Goal: Entertainment & Leisure: Consume media (video, audio)

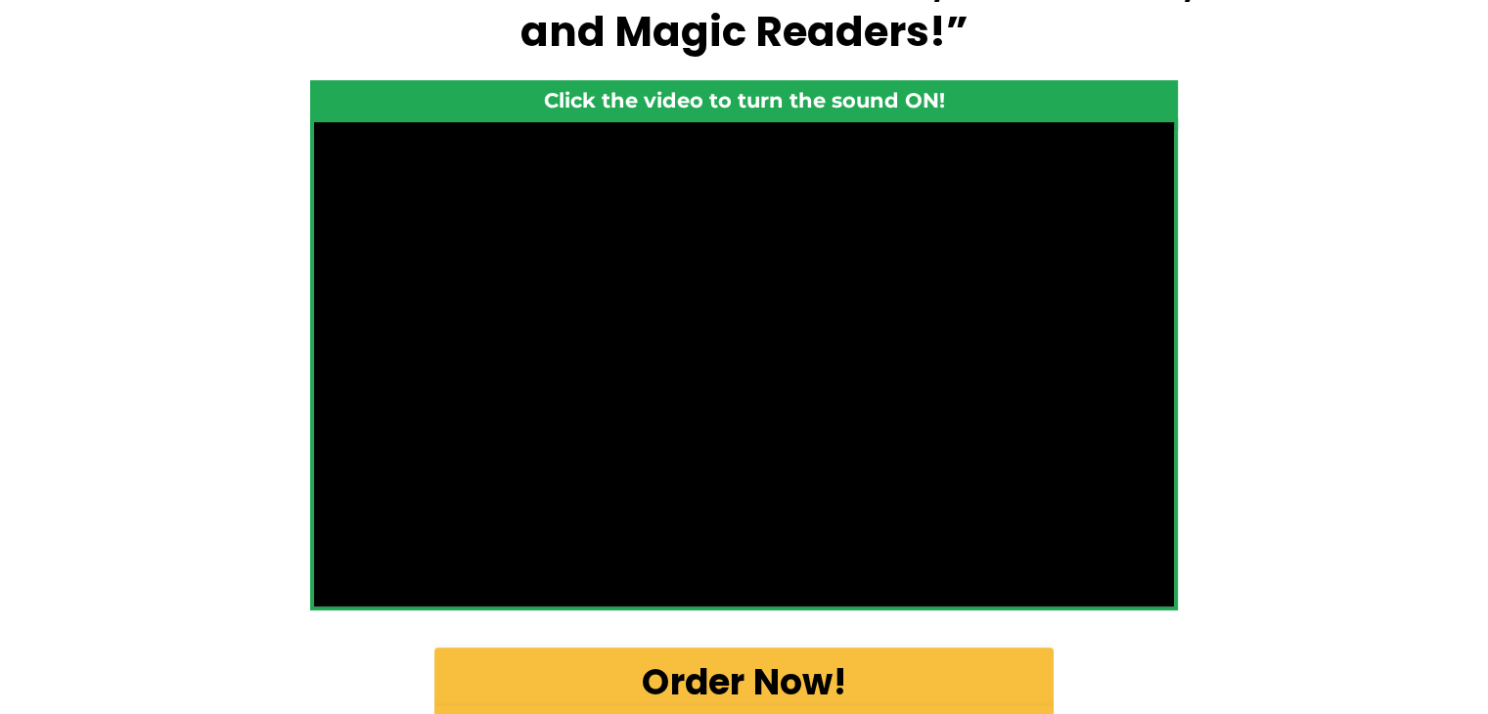
scroll to position [528, 0]
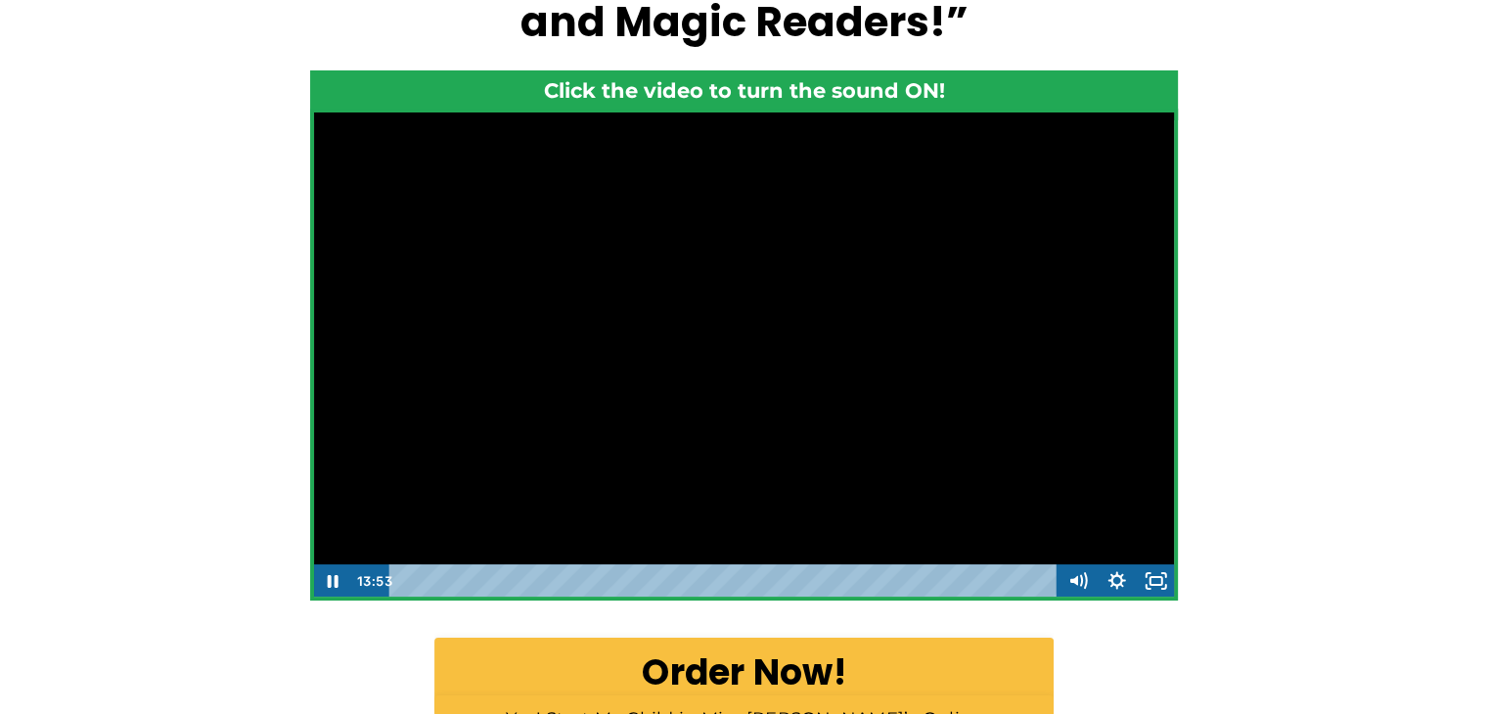
click at [568, 296] on div at bounding box center [744, 355] width 862 height 486
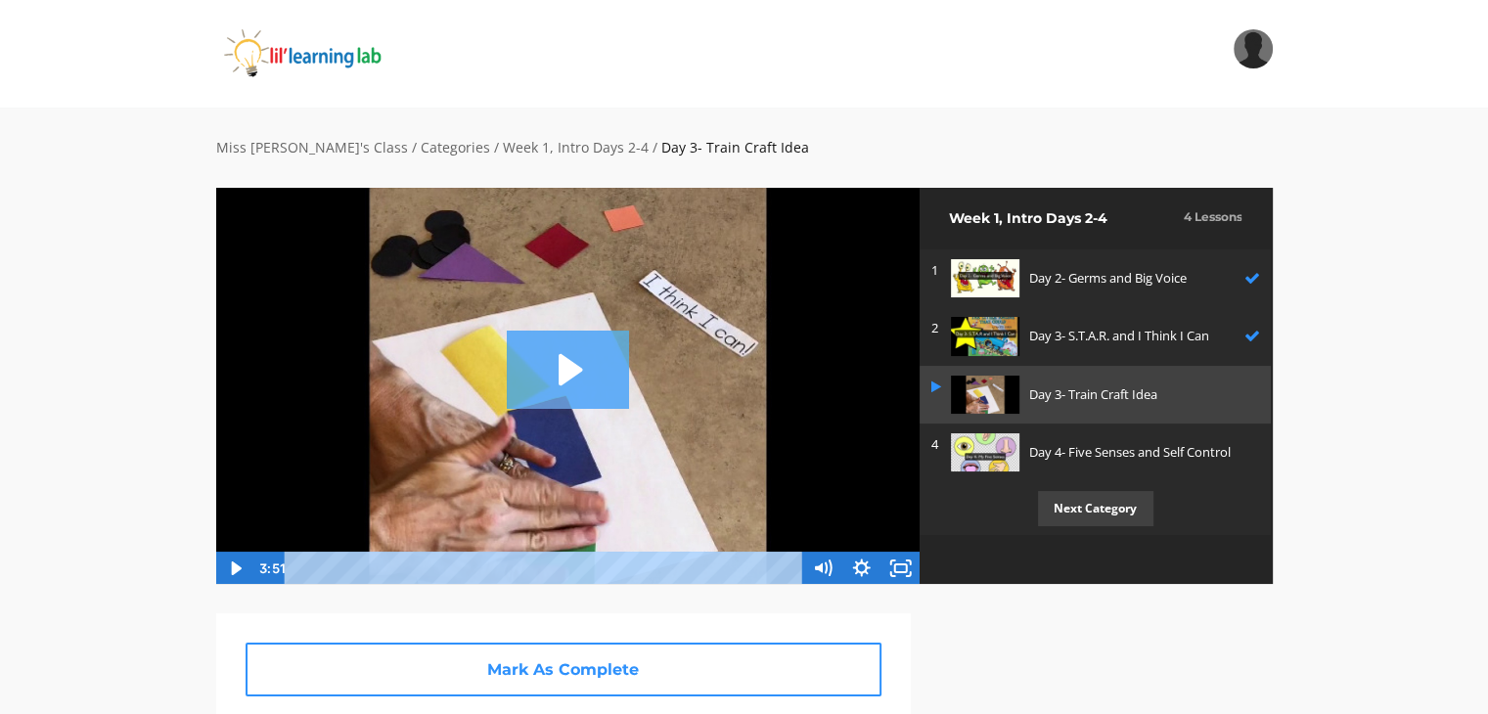
click at [520, 388] on icon "Play Video: sites/2147505858/video/I8KxqdYSRAWKXu6djyLj_Day_3-_Train_Craft_Idea…" at bounding box center [568, 370] width 122 height 78
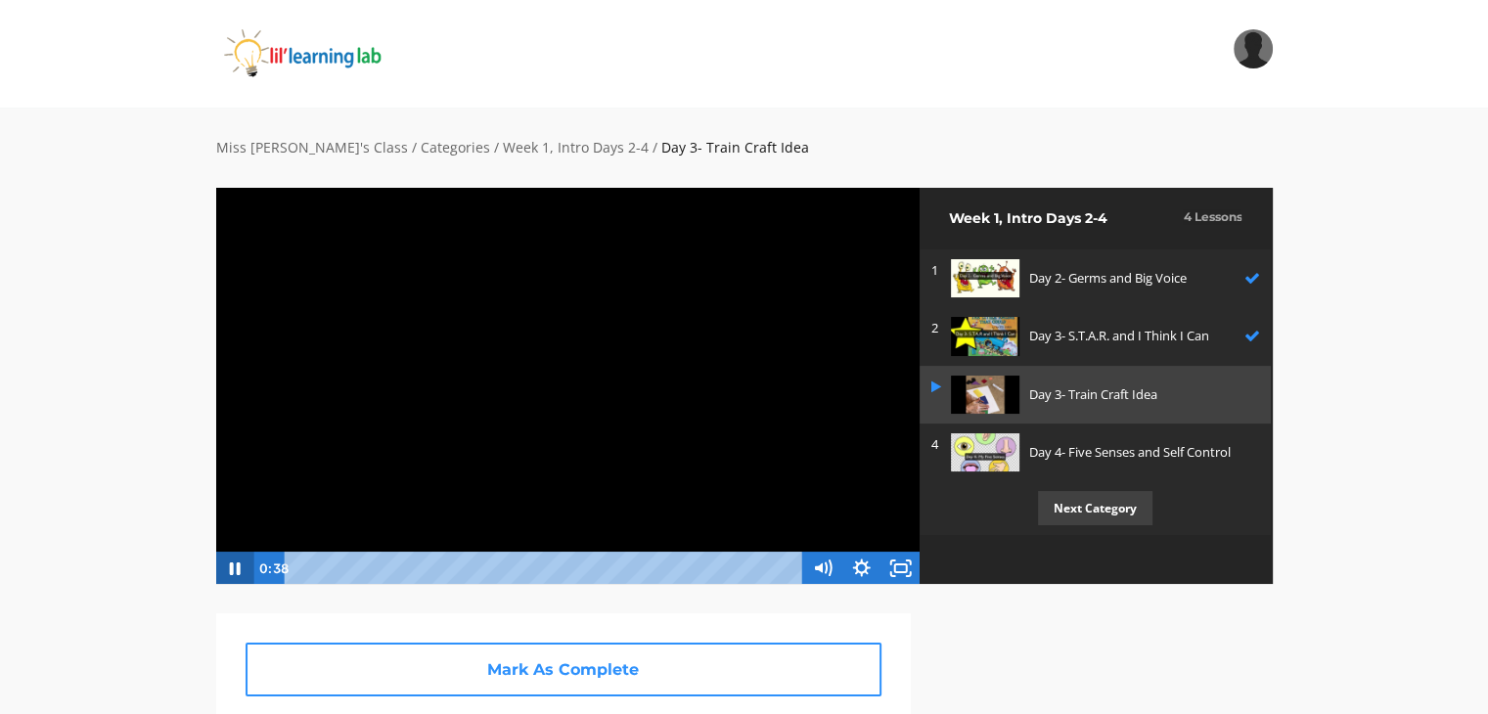
click at [233, 561] on icon "Pause" at bounding box center [233, 568] width 39 height 33
click at [227, 569] on icon "Play Video" at bounding box center [235, 568] width 39 height 33
click at [47, 327] on div "Miss Anna's Class / Categories / Week 1, Intro Days 2-4 / Day 3- Train Craft Id…" at bounding box center [744, 659] width 1488 height 1102
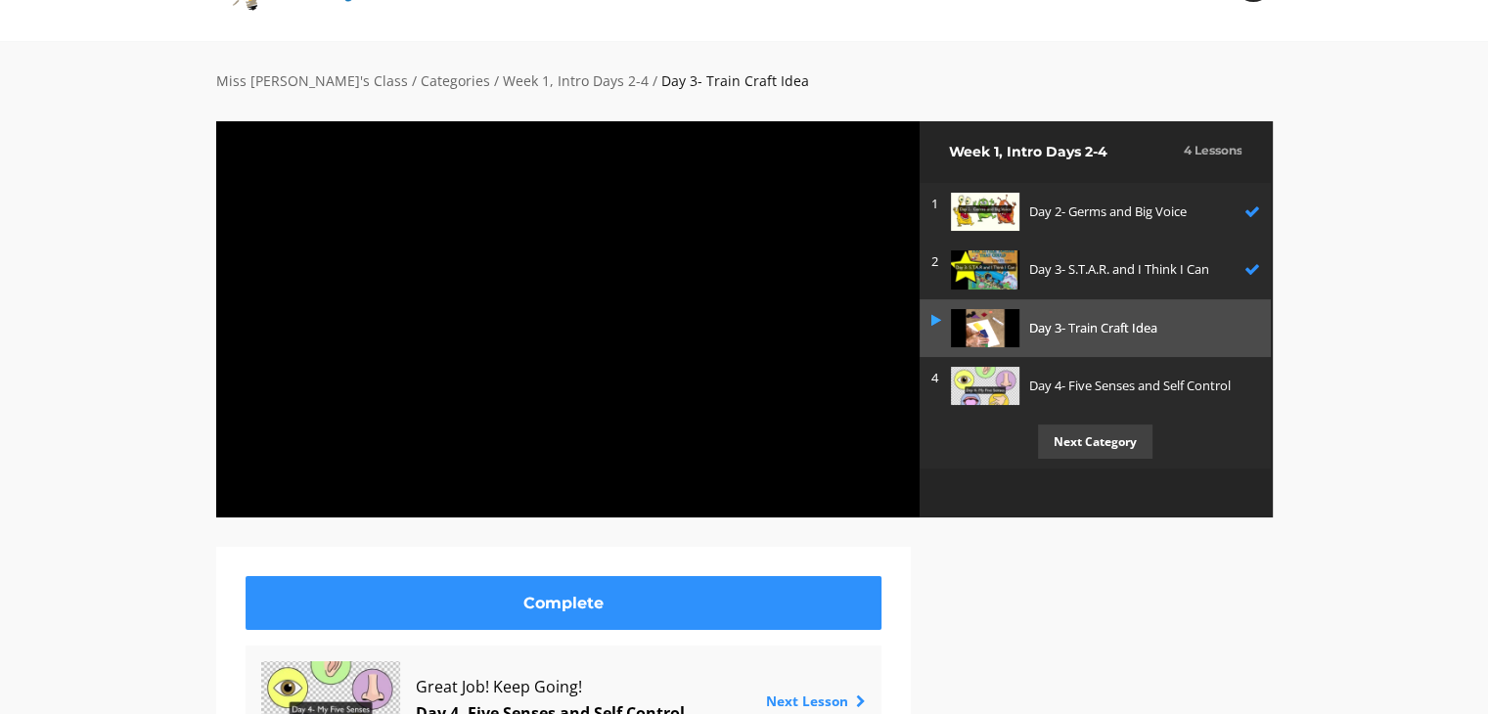
scroll to position [98, 0]
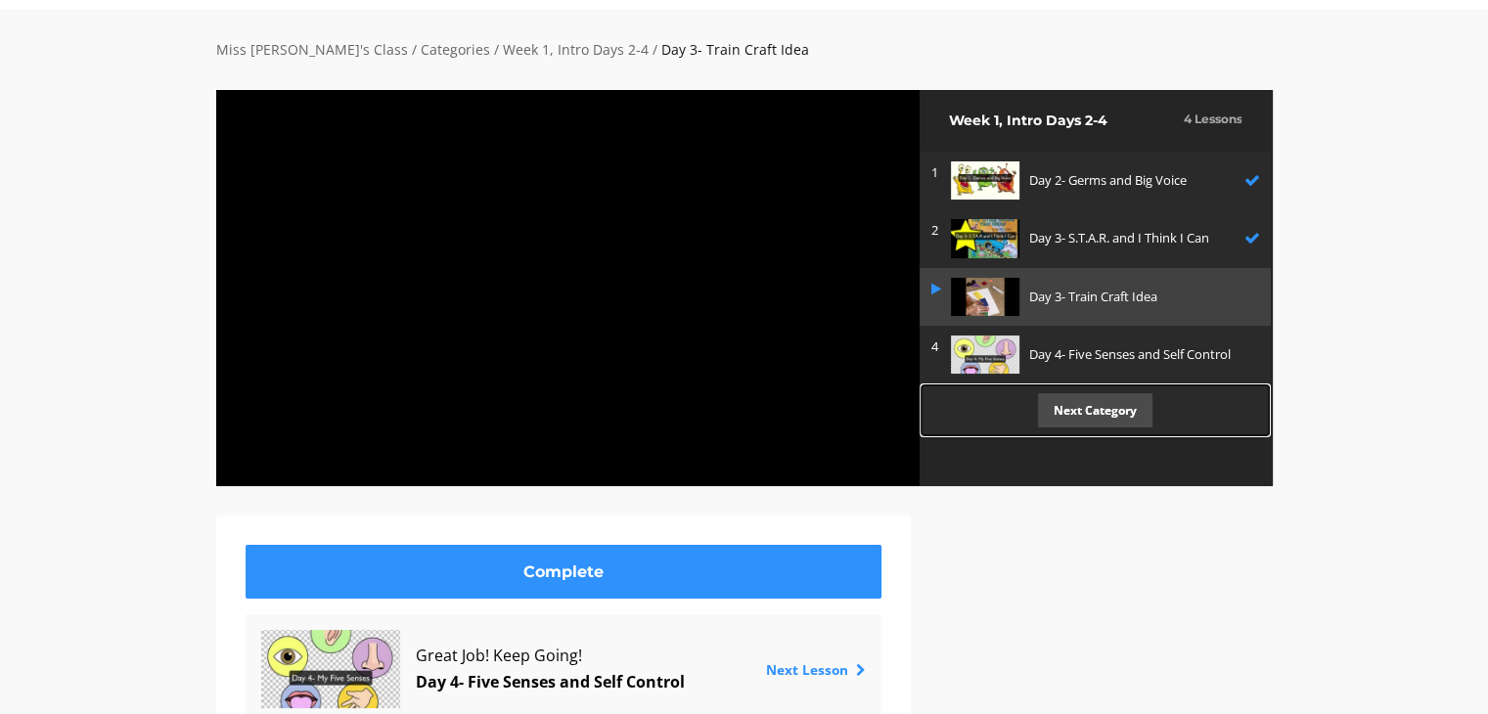
click at [1100, 416] on p "Next Category" at bounding box center [1095, 410] width 114 height 34
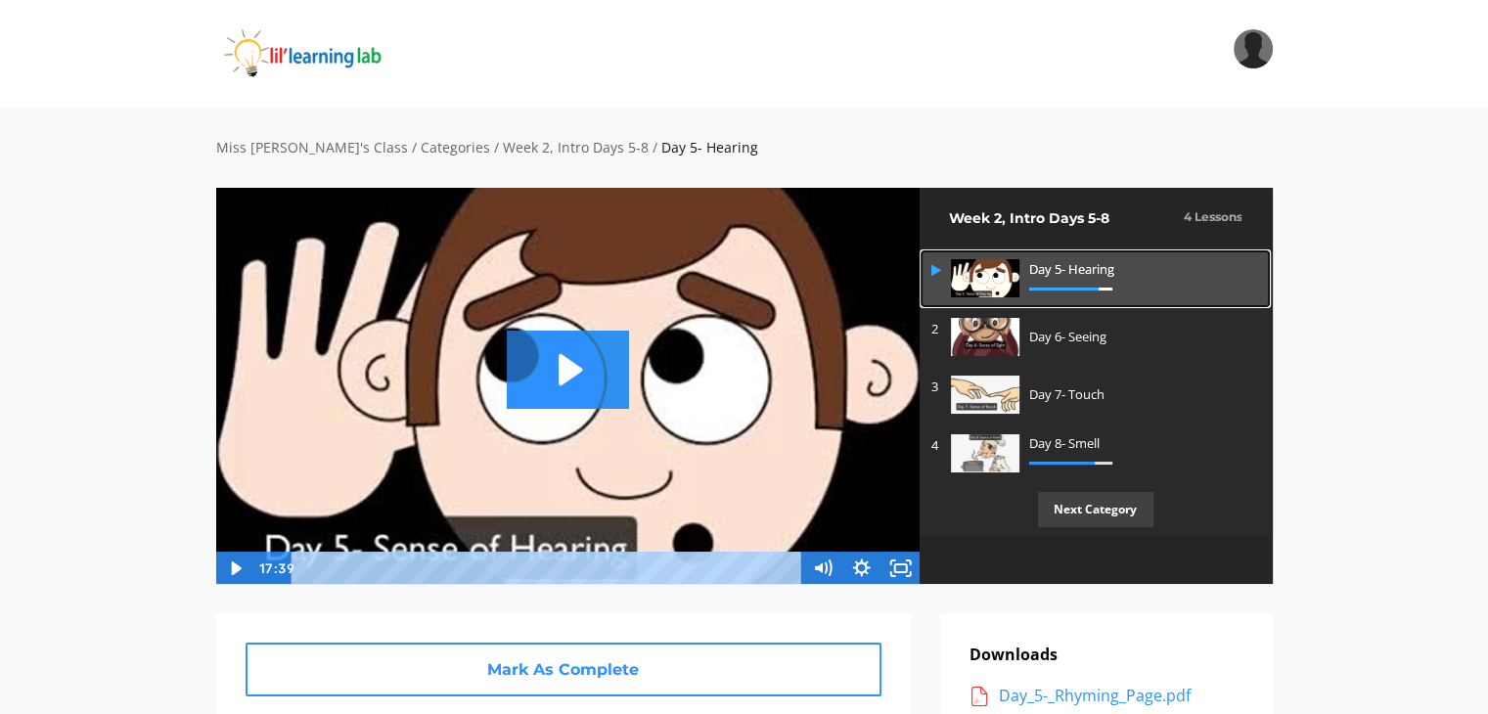
click at [931, 270] on icon at bounding box center [936, 270] width 10 height 13
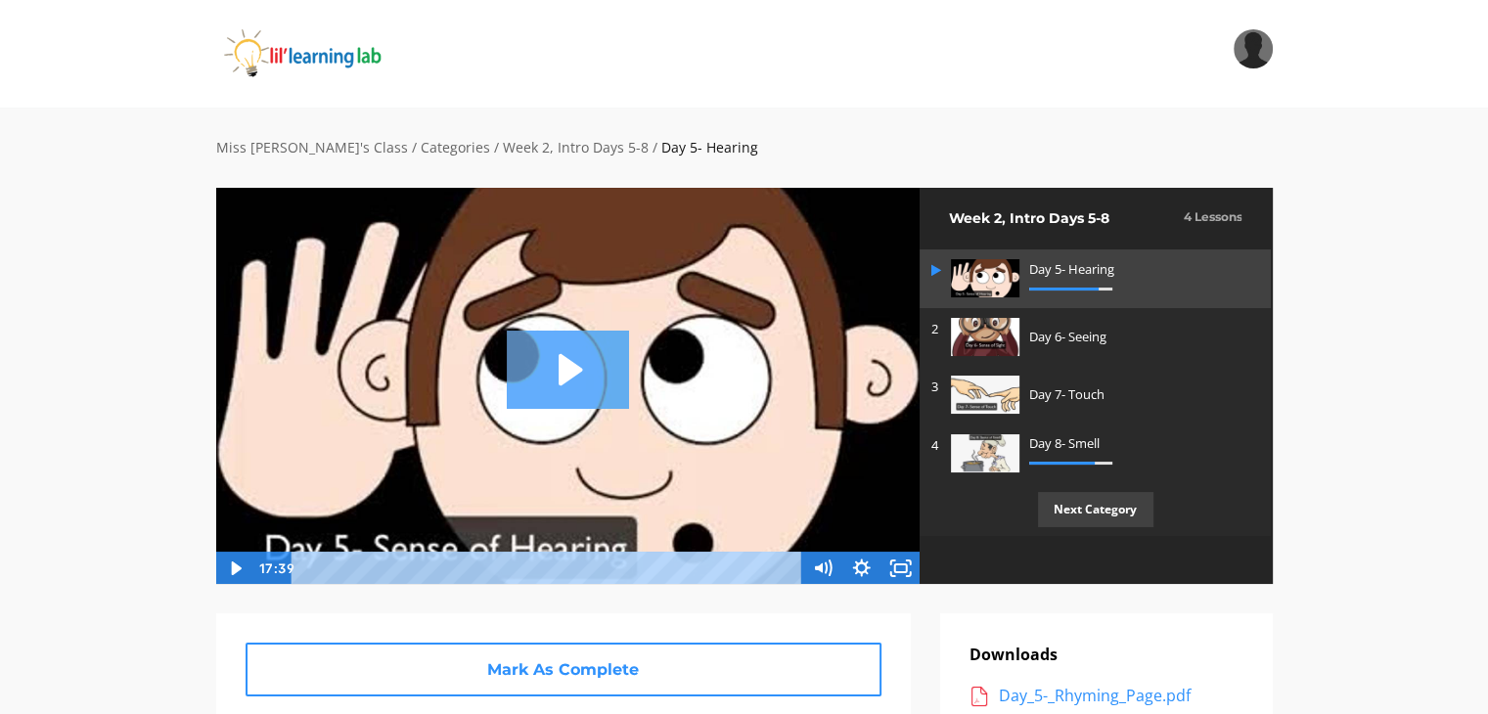
click at [531, 377] on icon "Play Video: sites/2147505858/video/I1ijqdfSRU6QyyKExgMI_Day_5-_Sense_of_Hearing…" at bounding box center [568, 370] width 122 height 78
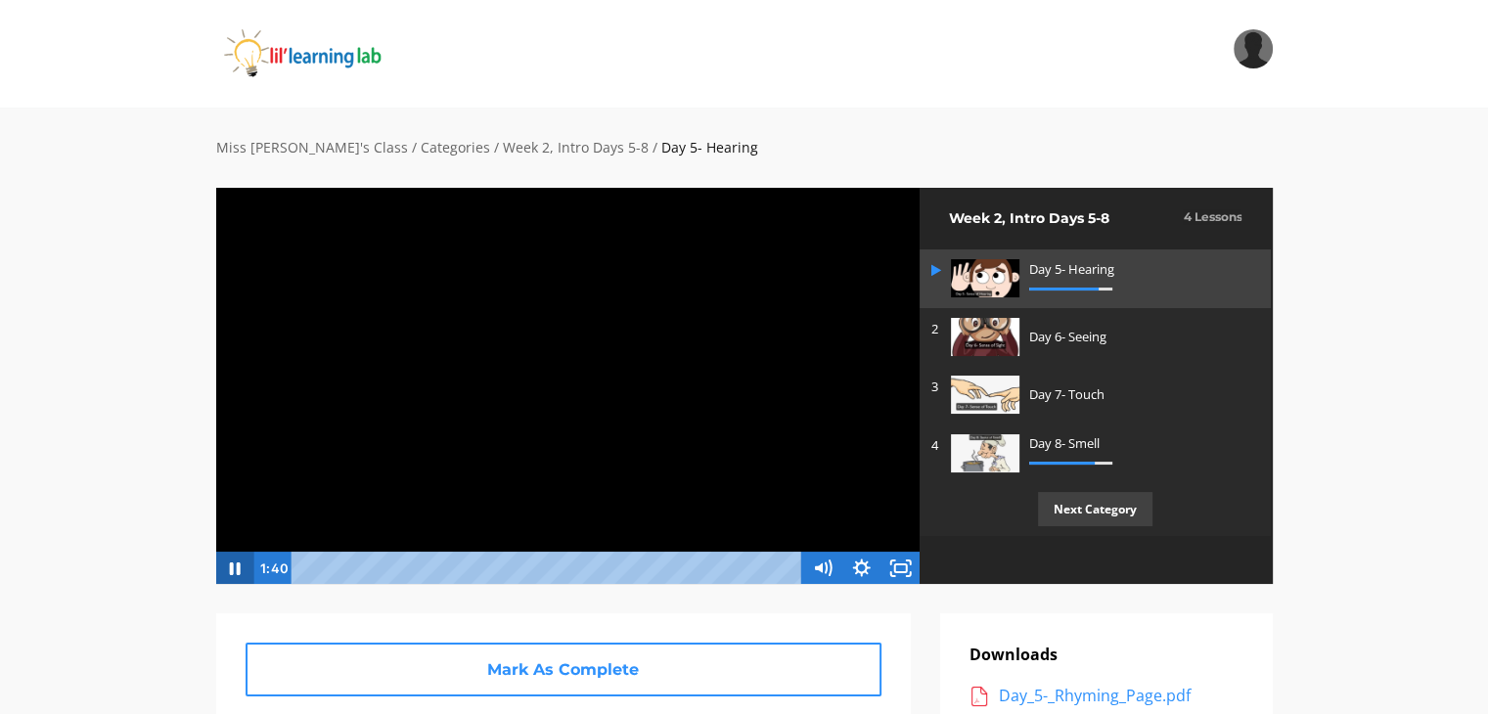
click at [222, 552] on icon "Pause" at bounding box center [233, 568] width 39 height 33
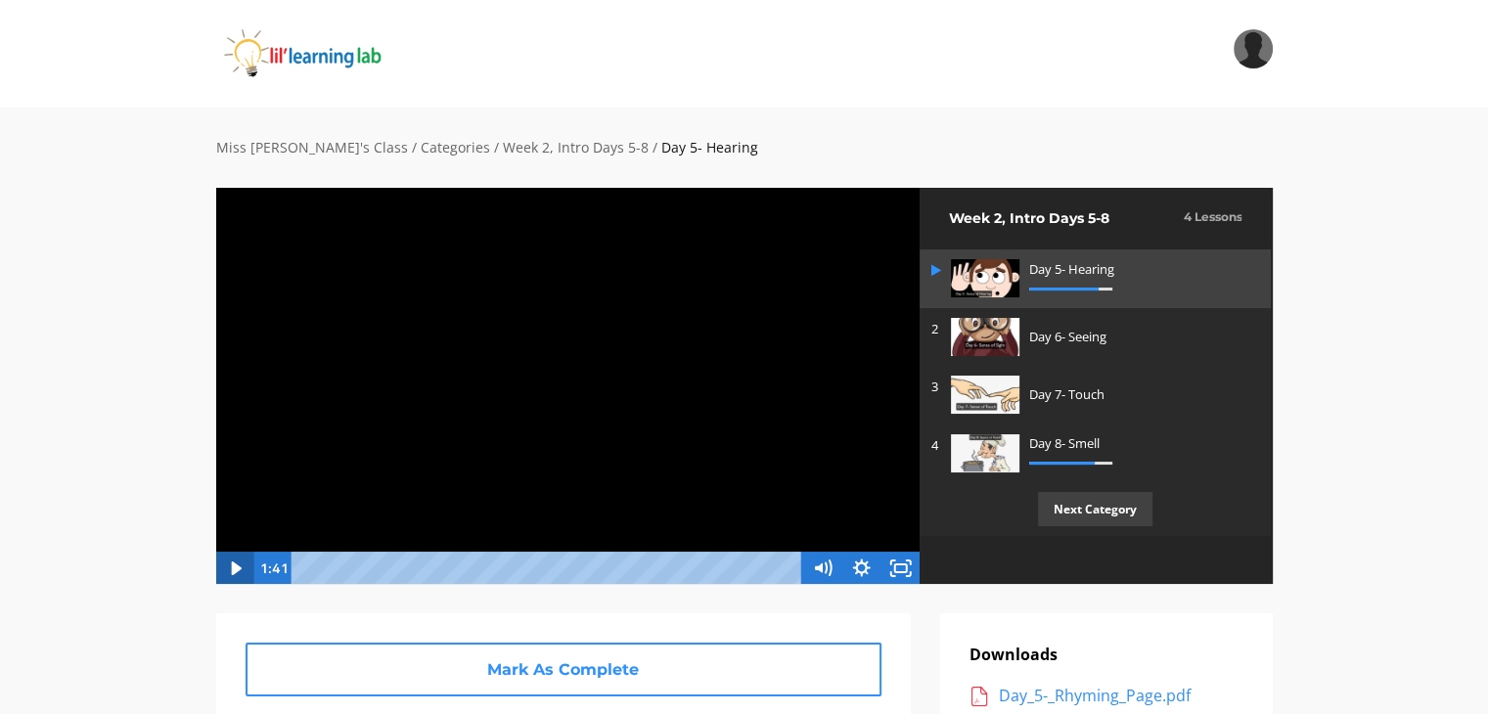
click at [229, 571] on icon "Play Video" at bounding box center [235, 568] width 39 height 33
click at [230, 571] on icon "Pause" at bounding box center [235, 569] width 11 height 13
click at [231, 570] on icon "Play Video" at bounding box center [236, 569] width 10 height 14
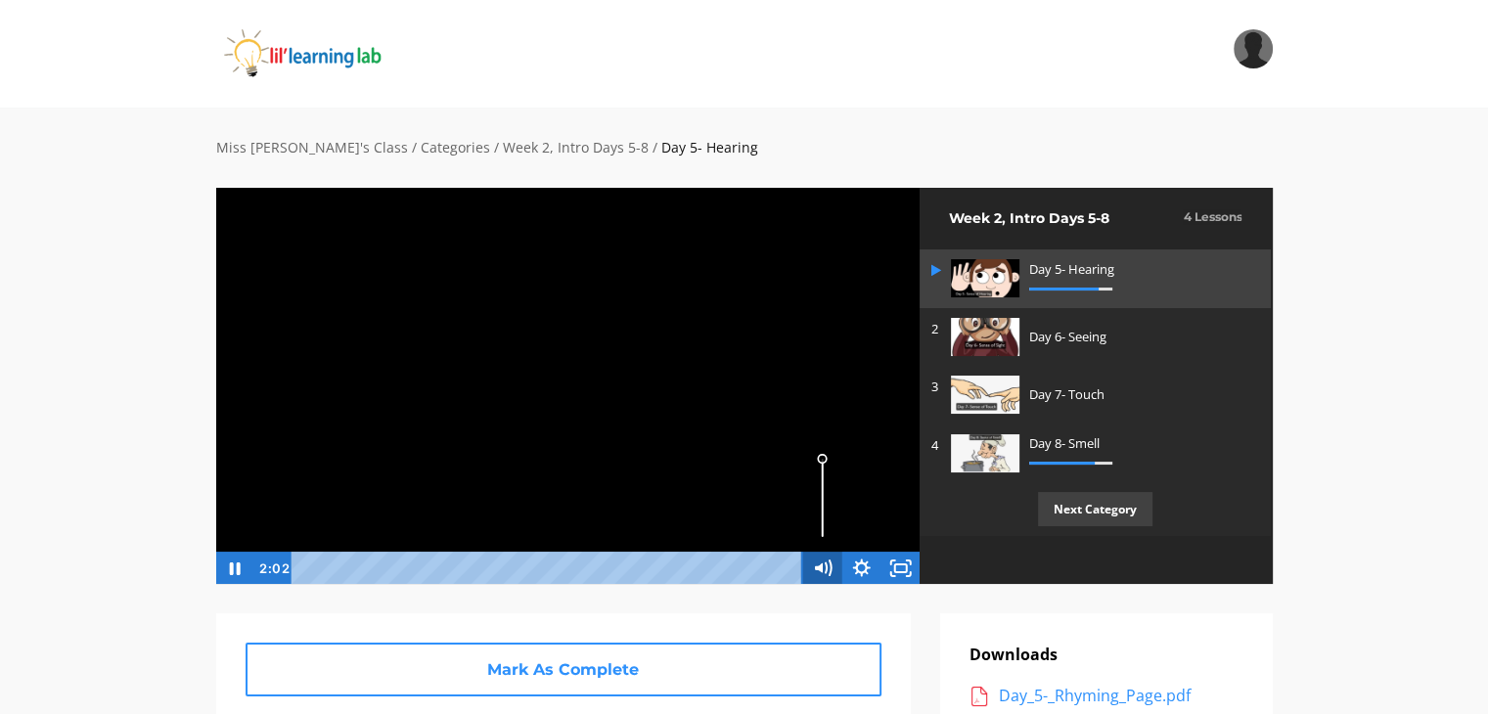
click at [827, 570] on icon "Mute" at bounding box center [826, 568] width 1 height 10
click at [829, 570] on icon "Unmute" at bounding box center [832, 567] width 6 height 6
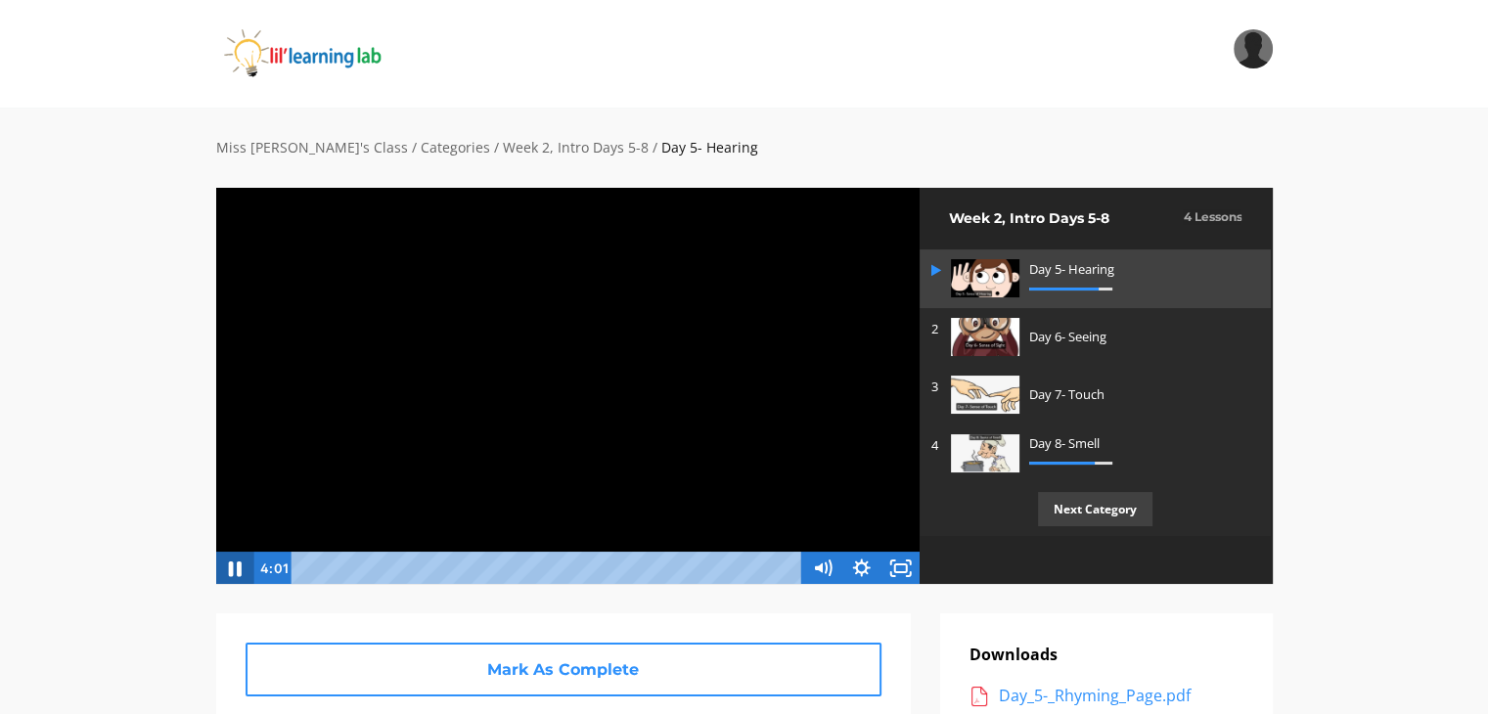
click at [225, 567] on icon "Pause" at bounding box center [234, 569] width 47 height 40
click at [228, 573] on icon "Play Video" at bounding box center [235, 568] width 39 height 33
click at [228, 572] on icon "Pause" at bounding box center [234, 569] width 47 height 40
click at [228, 572] on icon "Play Video" at bounding box center [235, 569] width 47 height 40
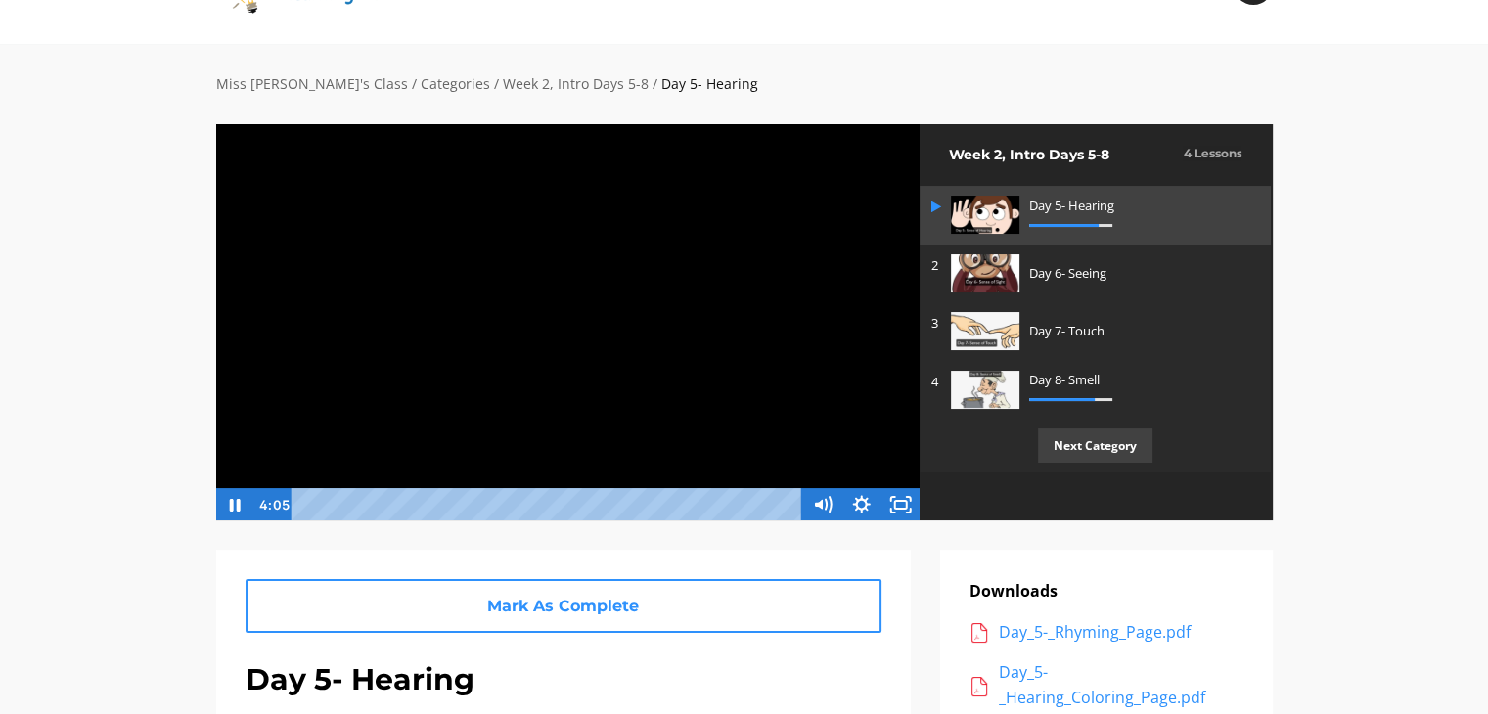
scroll to position [98, 0]
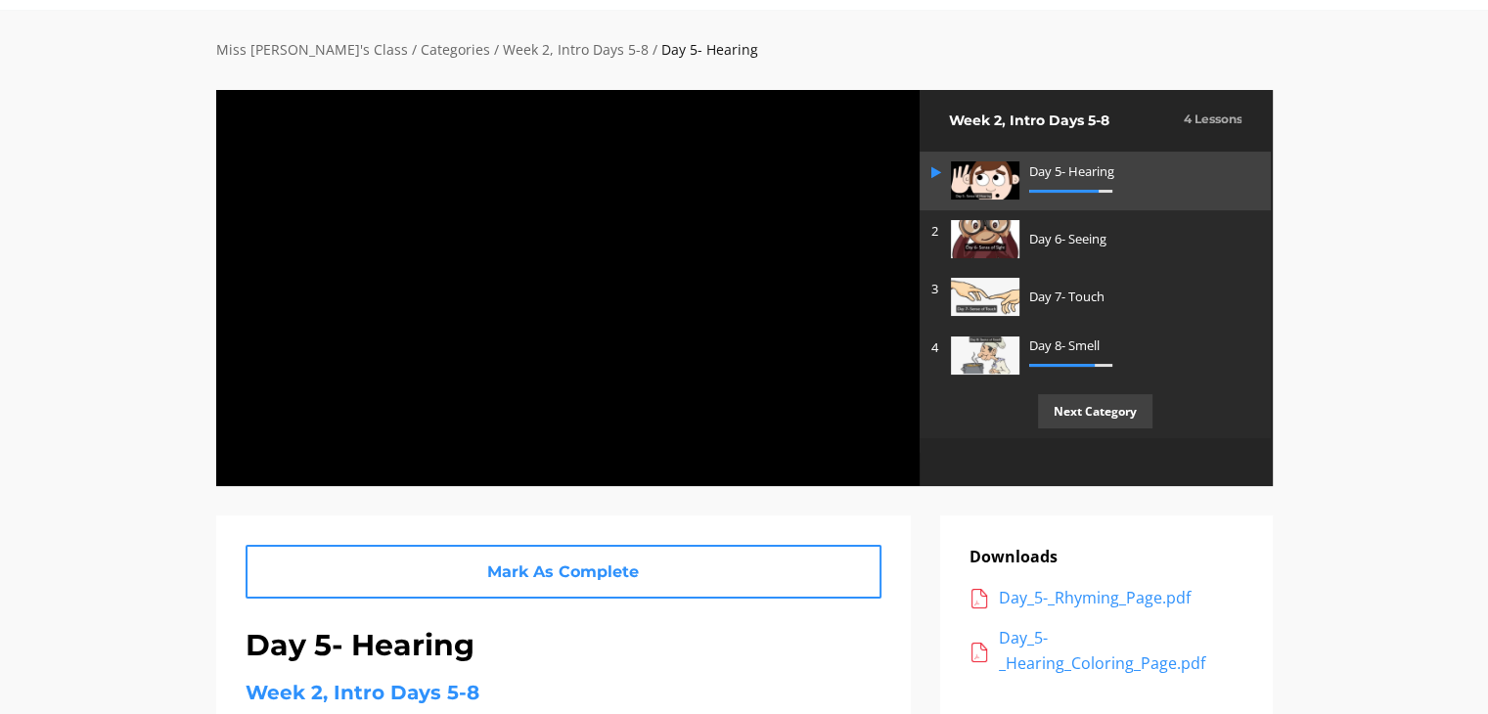
click at [133, 429] on div "Miss Anna's Class / Categories / Week 2, Intro Days 5-8 / Day 5- Hearing Click …" at bounding box center [744, 635] width 1488 height 1250
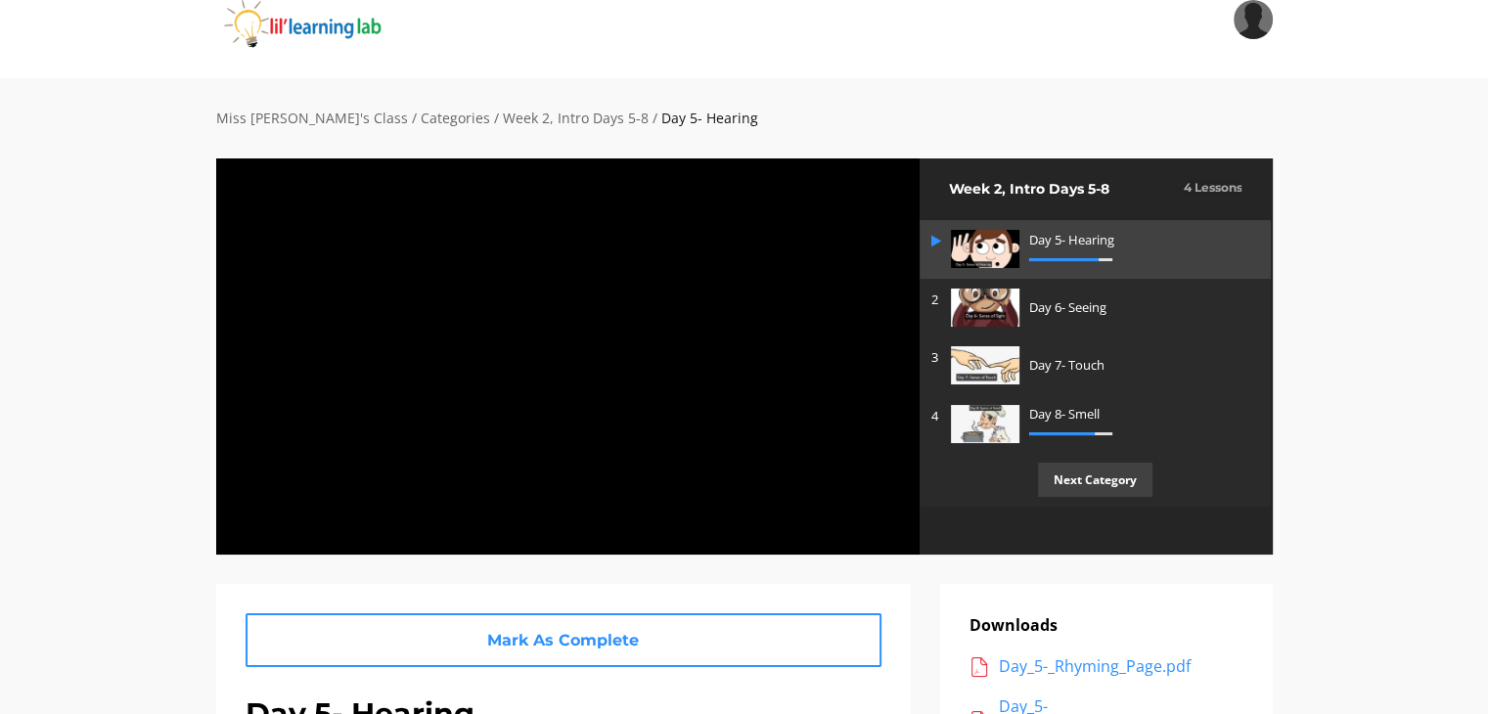
scroll to position [0, 0]
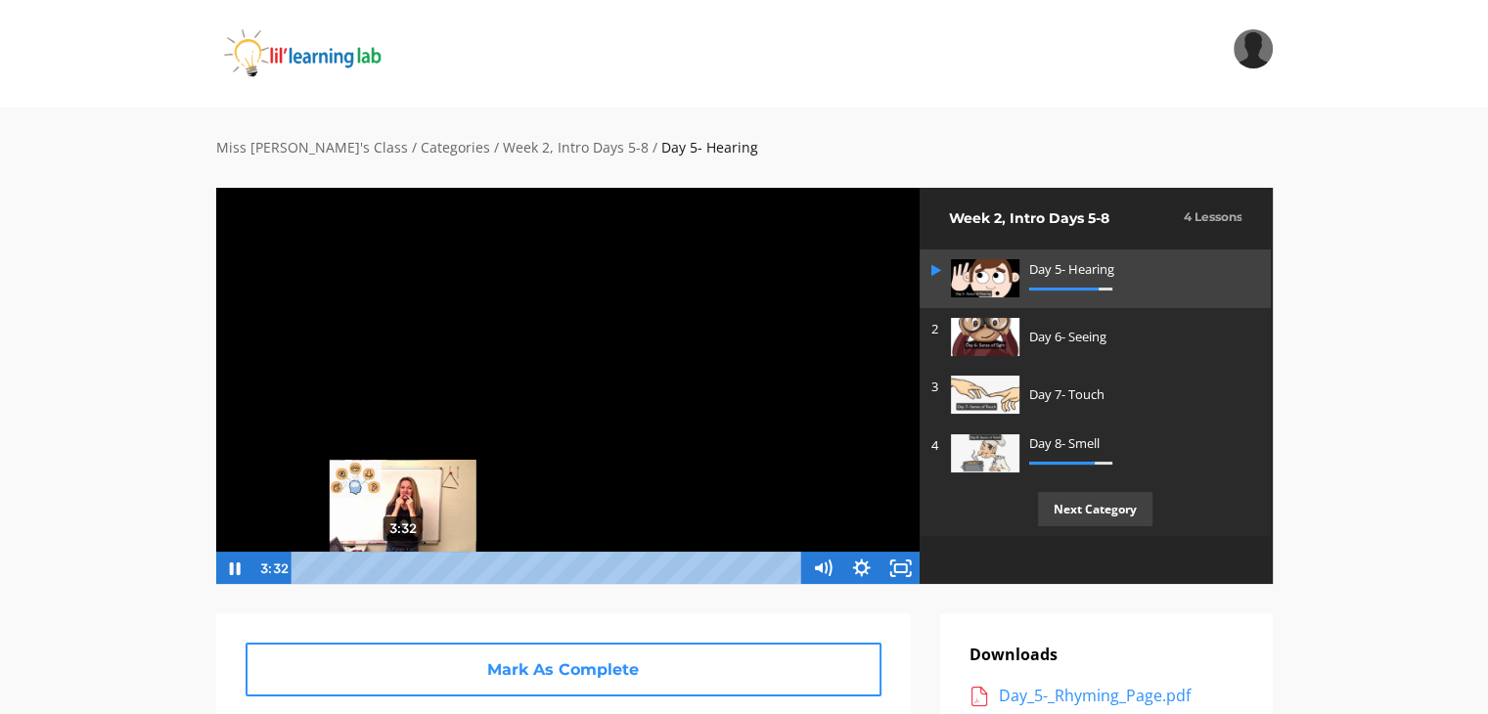
click at [403, 570] on div "3:32" at bounding box center [549, 568] width 488 height 33
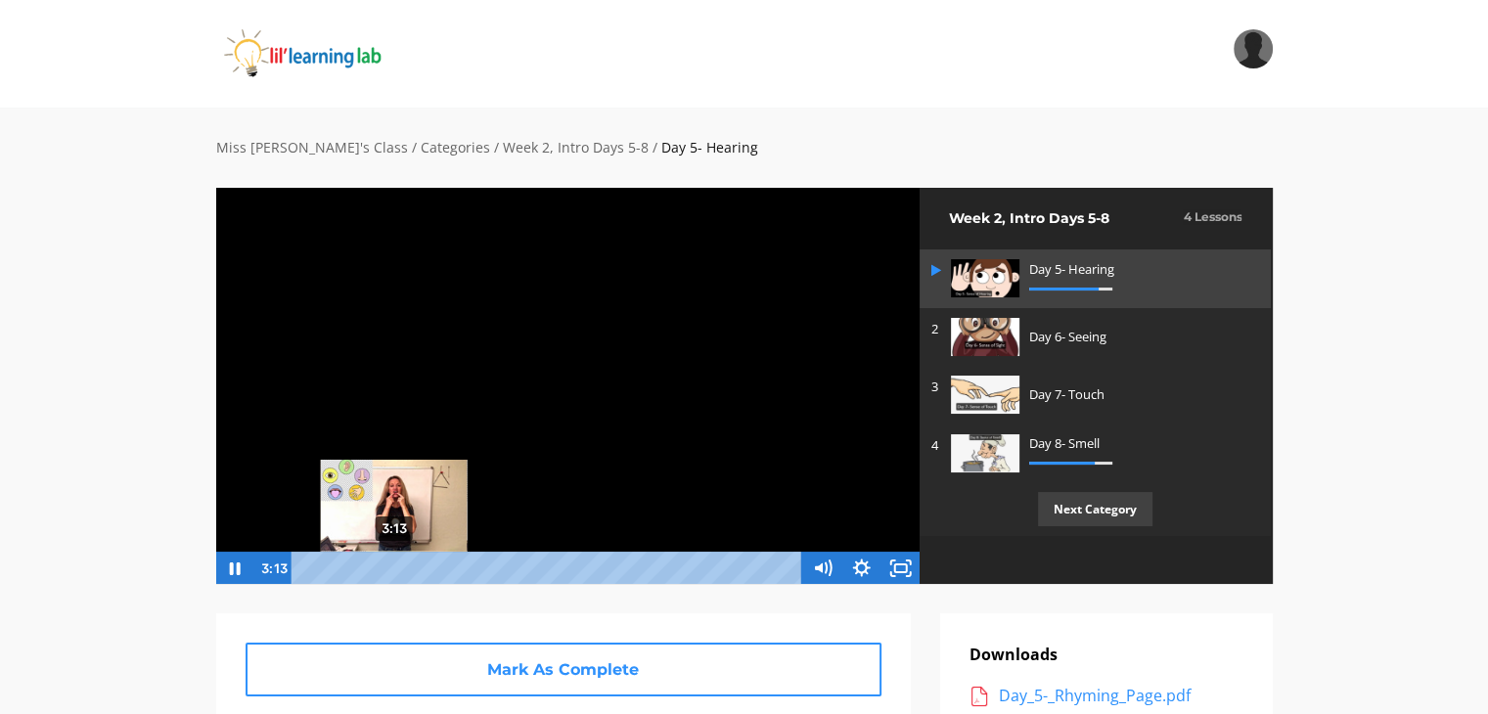
click at [394, 567] on div "3:13" at bounding box center [549, 568] width 488 height 33
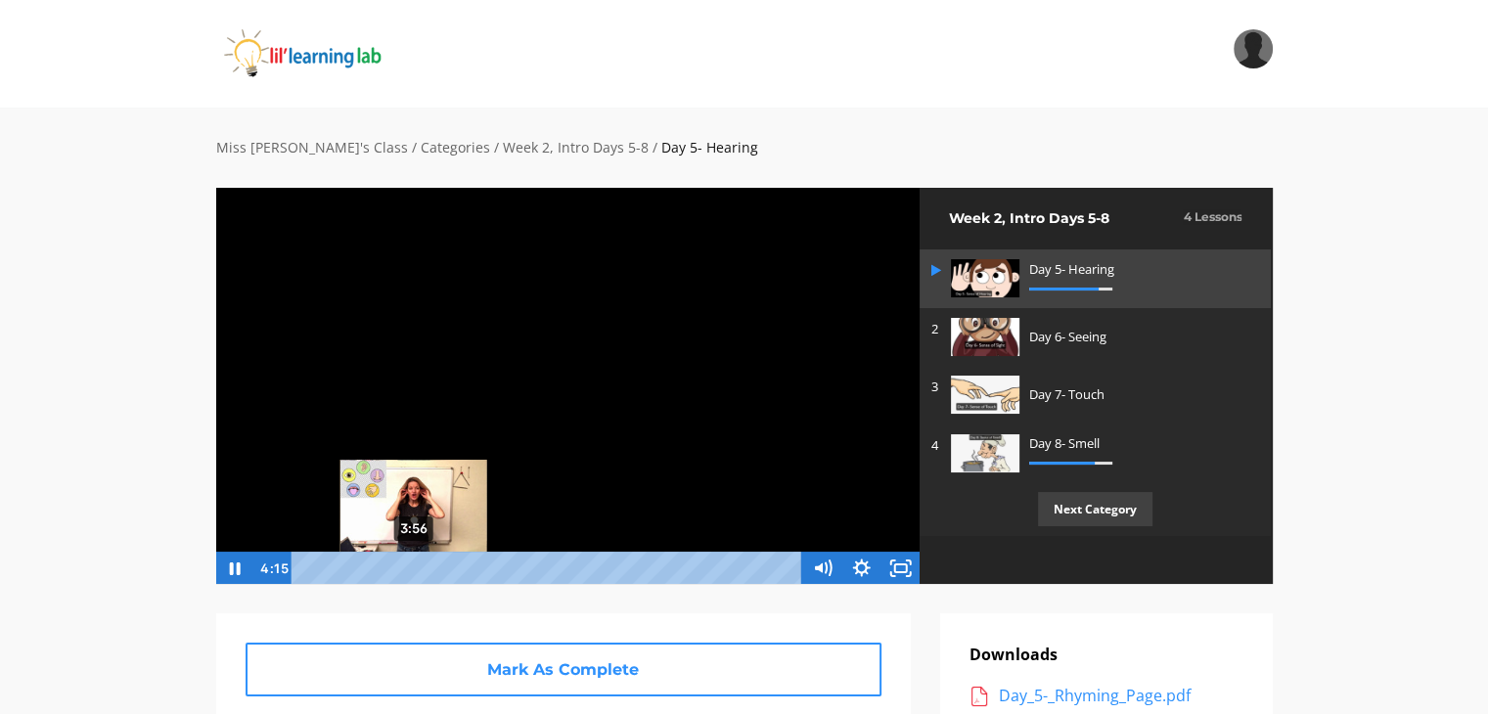
click at [413, 570] on div "3:56" at bounding box center [549, 568] width 488 height 33
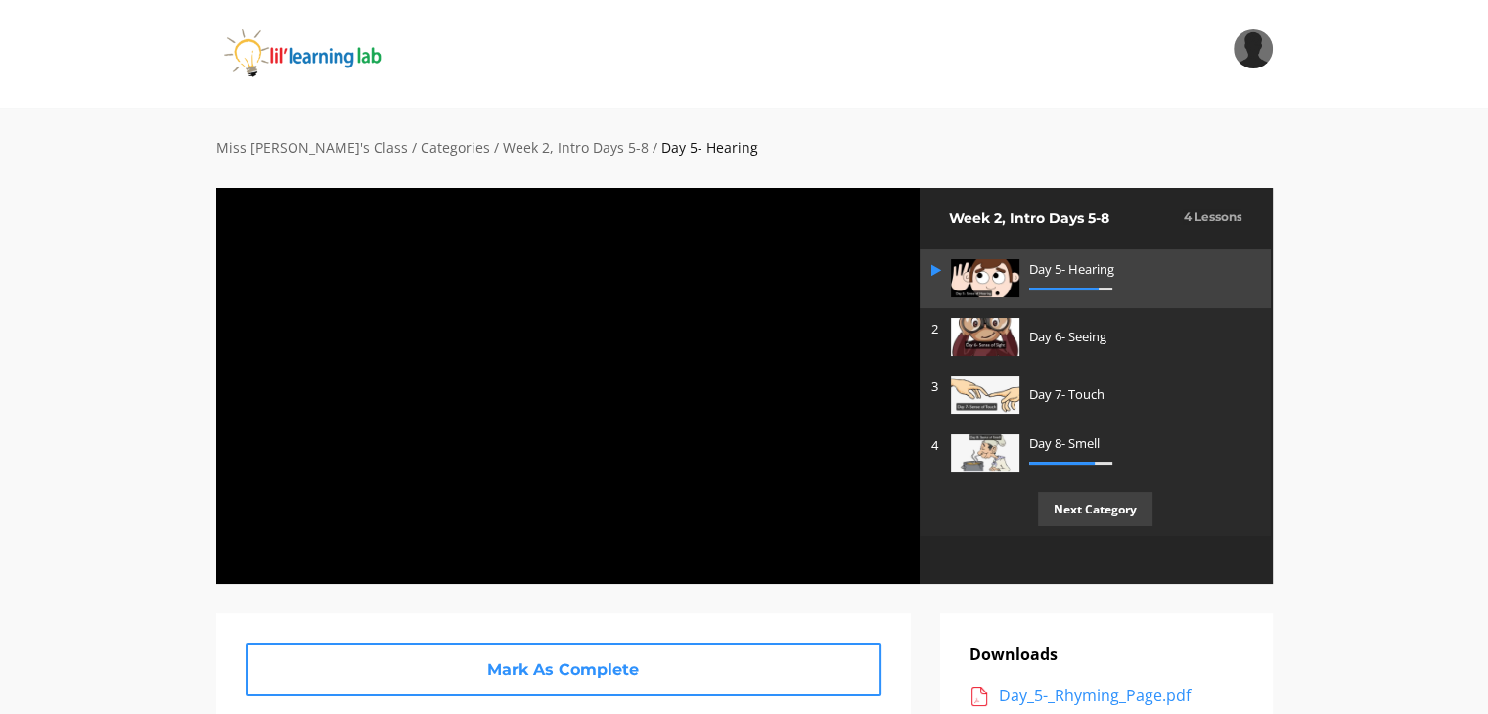
drag, startPoint x: 1435, startPoint y: 443, endPoint x: 1427, endPoint y: 476, distance: 34.2
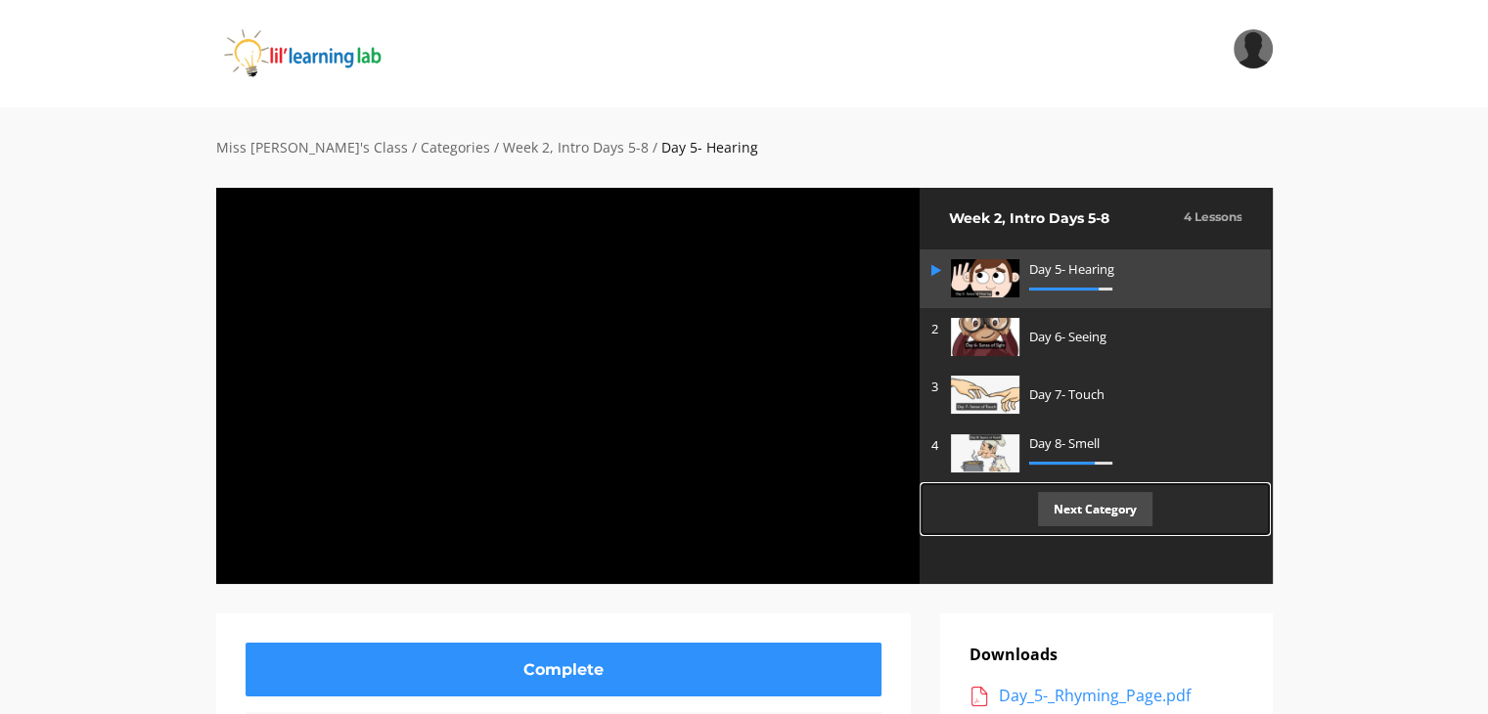
click at [1083, 516] on p "Next Category" at bounding box center [1095, 509] width 114 height 34
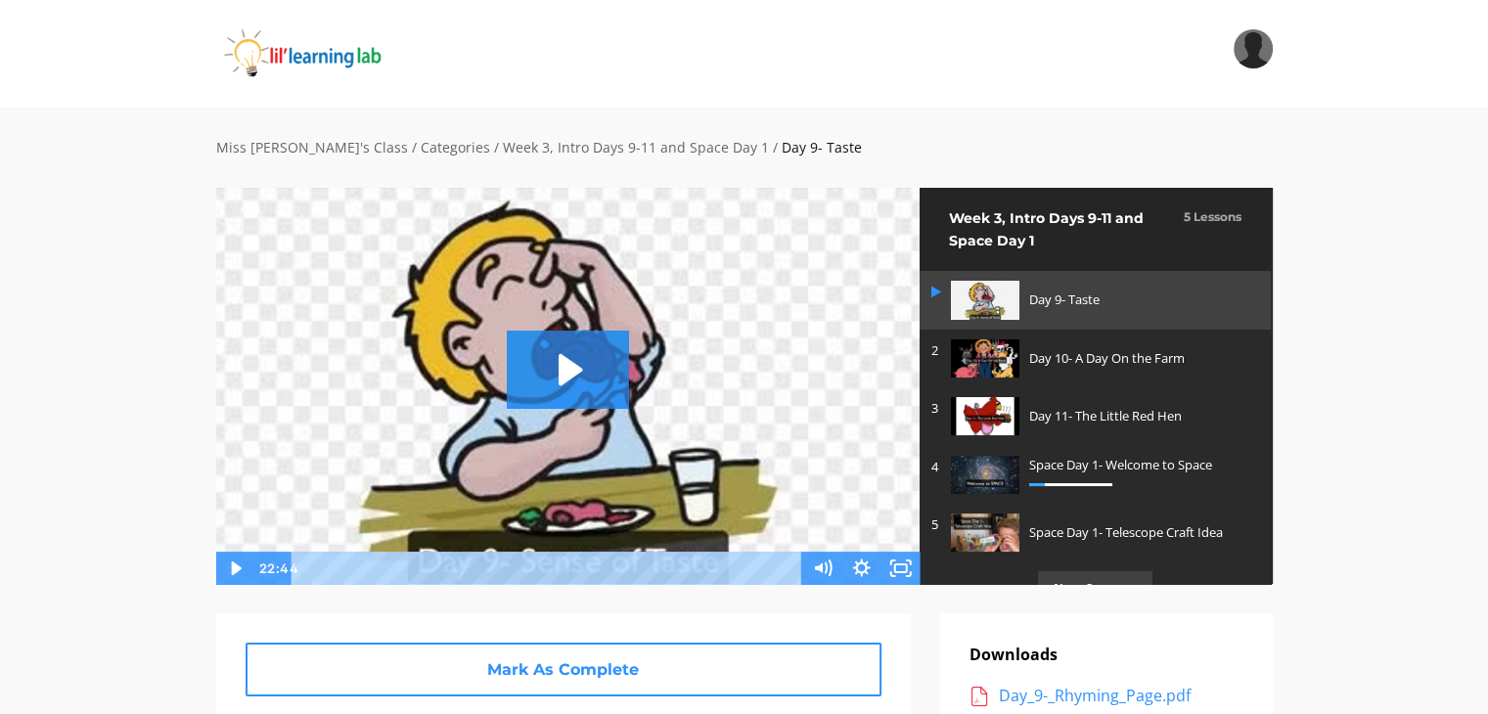
scroll to position [31, 0]
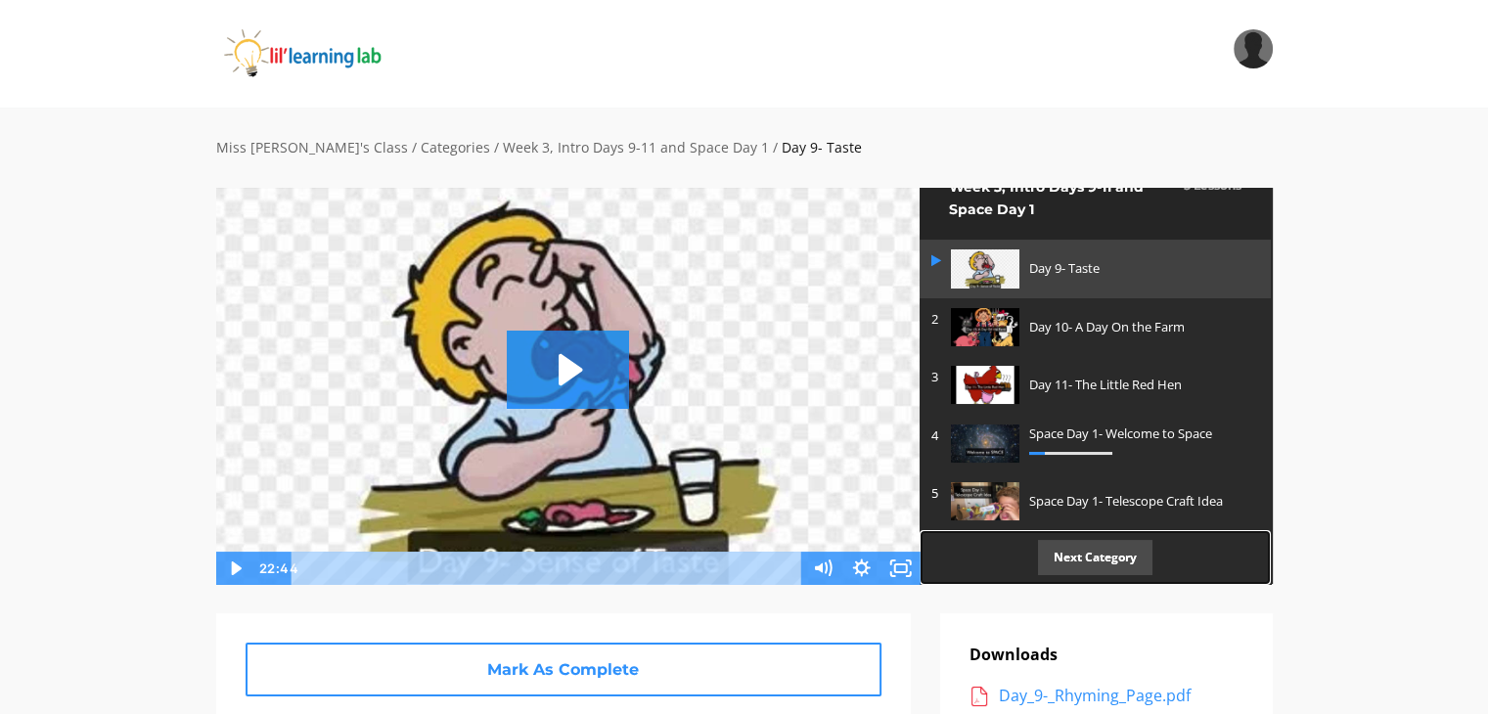
click at [1127, 561] on p "Next Category" at bounding box center [1095, 557] width 114 height 34
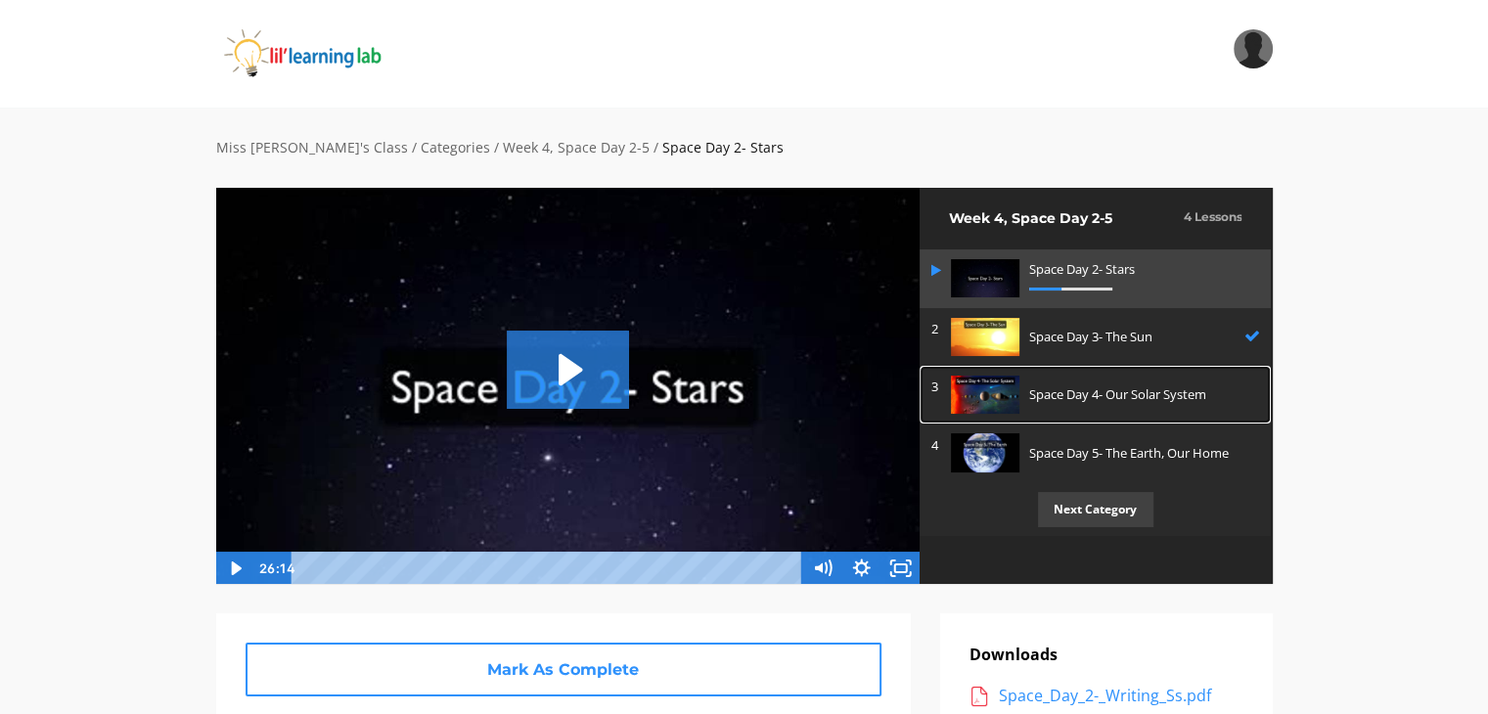
click at [1132, 404] on p "Space Day 4- Our Solar System" at bounding box center [1139, 394] width 221 height 21
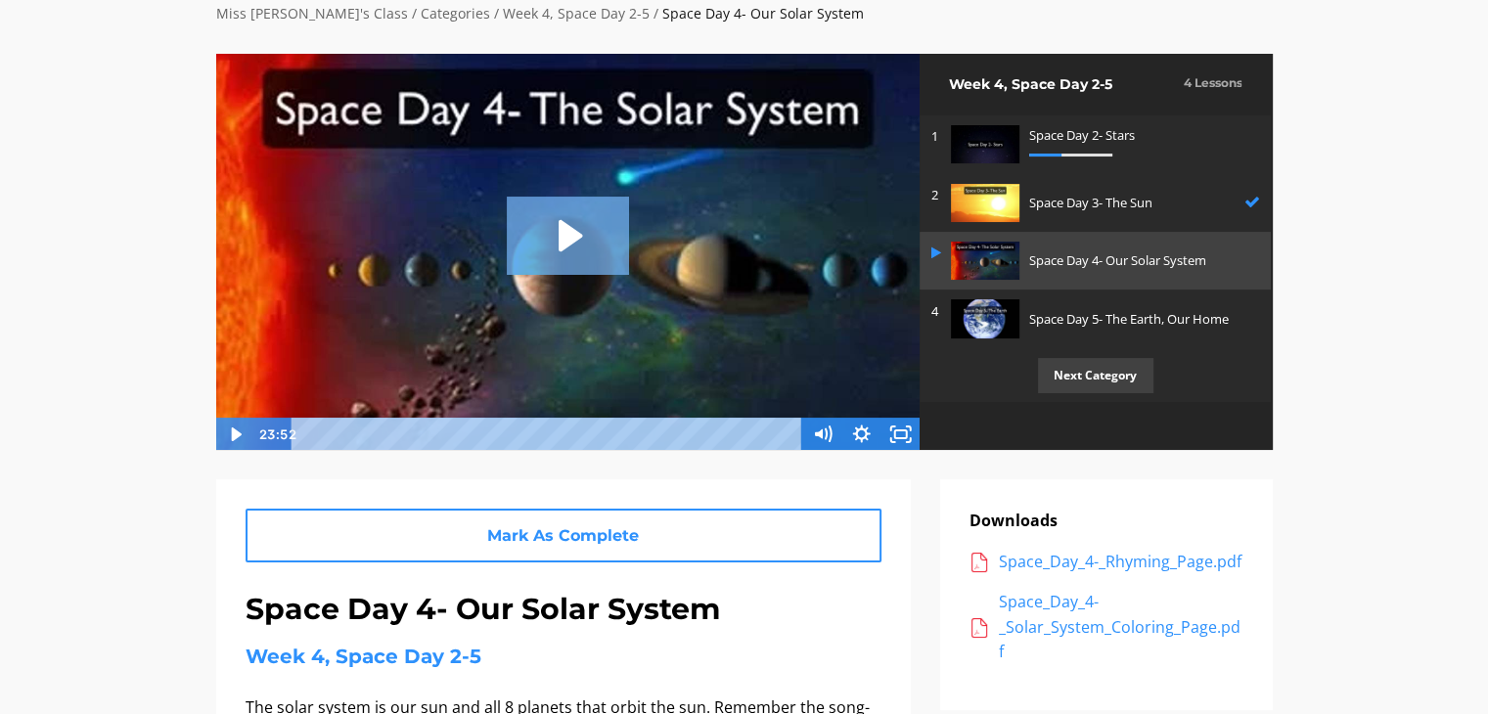
scroll to position [37, 0]
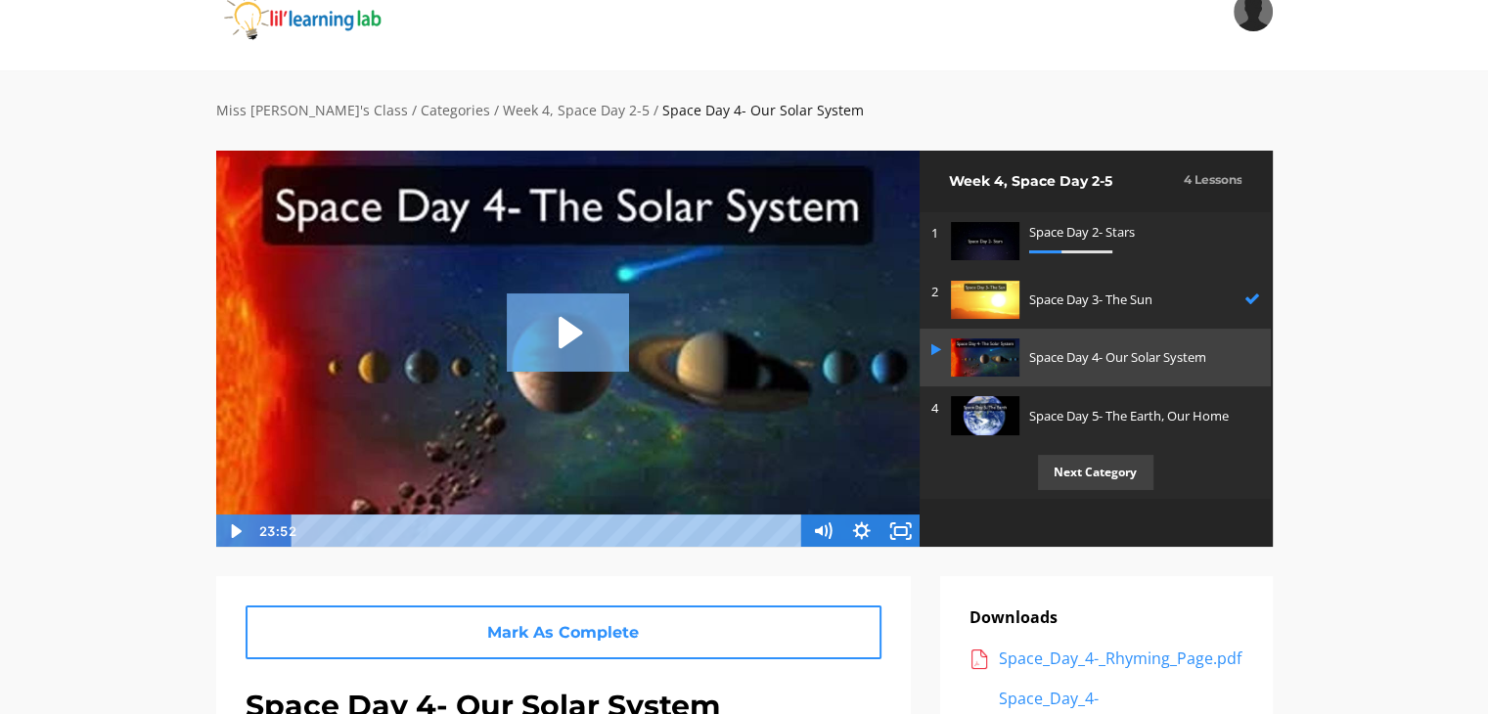
click at [560, 319] on icon "Play Video: sites/2147505858/video/8Owosy7BQbieLXCbKCCp_Space_Day_4-_The_Solar_…" at bounding box center [570, 331] width 23 height 31
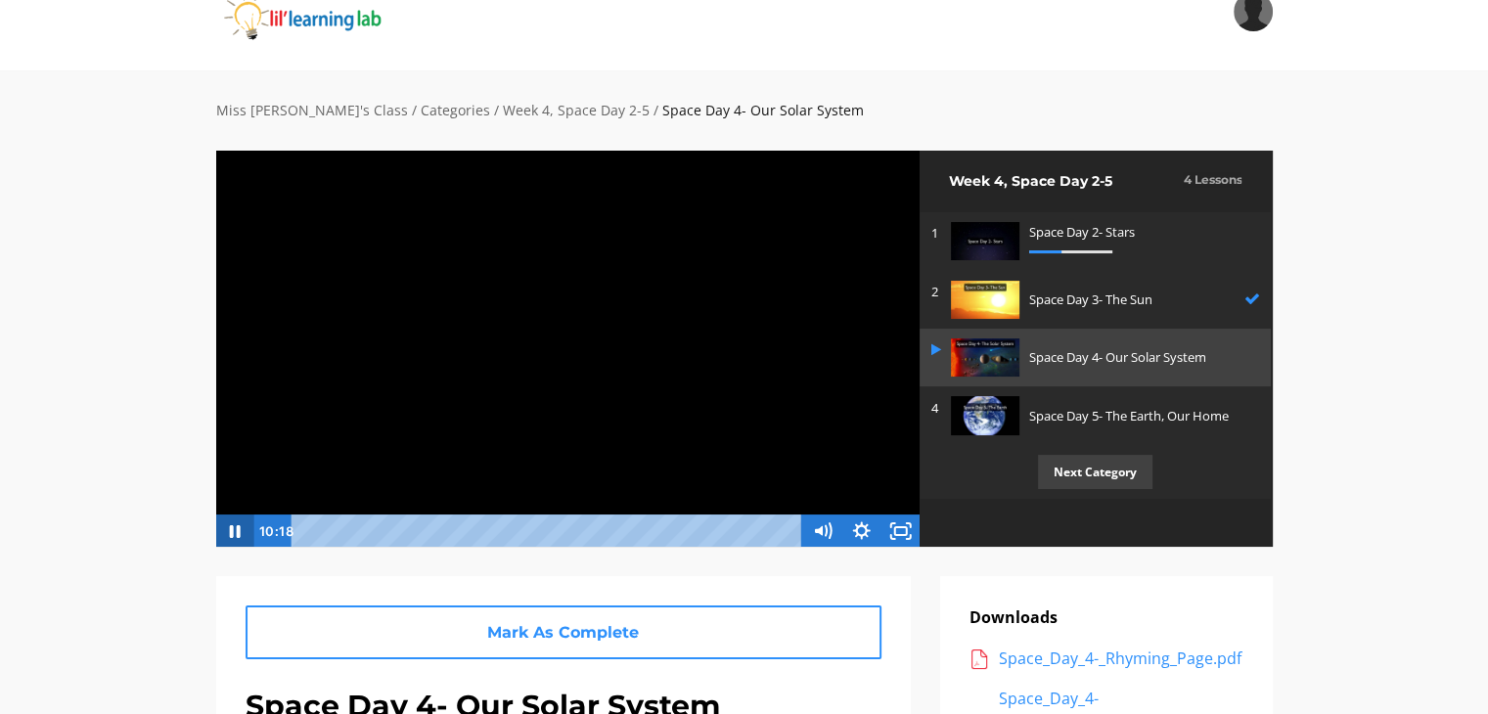
click at [235, 525] on icon "Pause" at bounding box center [233, 531] width 39 height 33
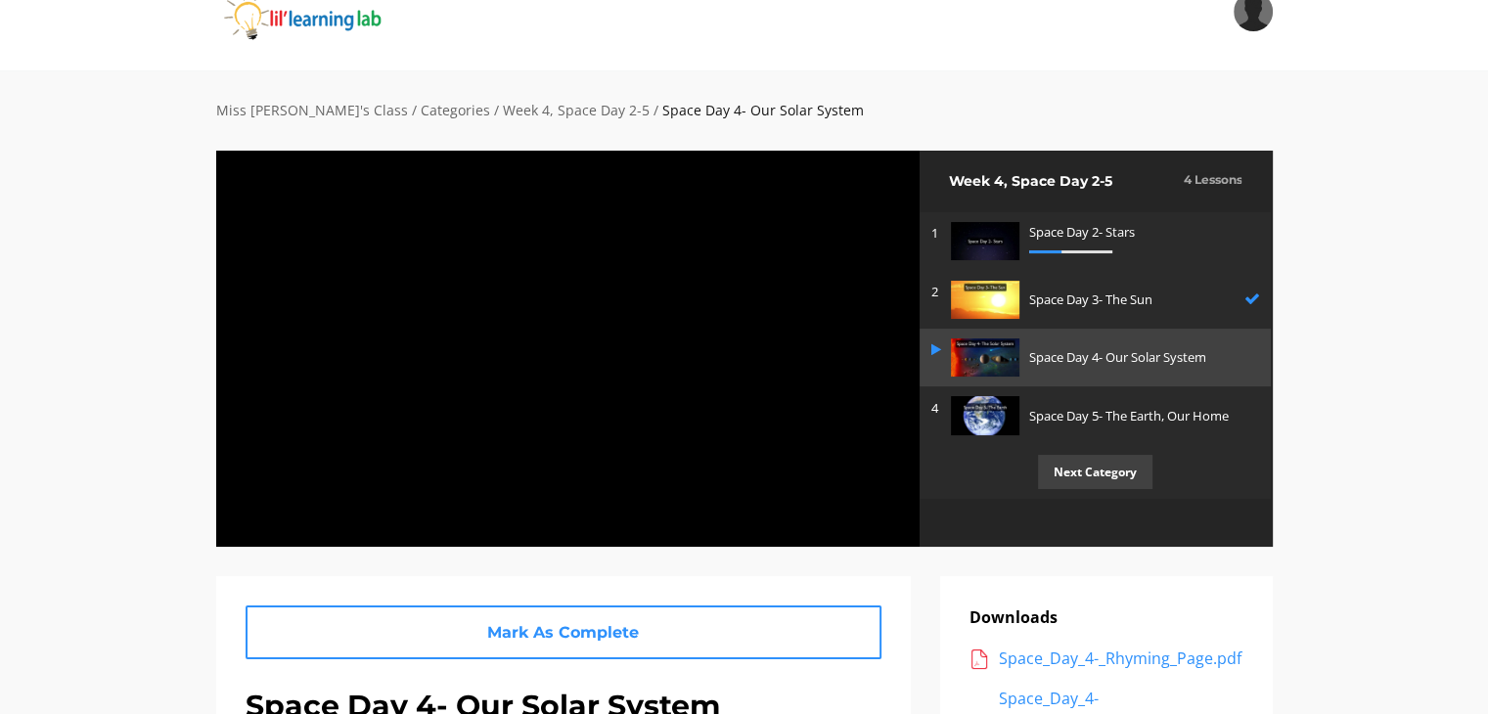
click at [215, 515] on button "Play Video" at bounding box center [234, 531] width 39 height 33
click at [215, 515] on button "Pause" at bounding box center [234, 531] width 39 height 33
click at [1104, 422] on p "Space Day 5- The Earth, Our Home" at bounding box center [1139, 416] width 221 height 21
